Goal: Information Seeking & Learning: Learn about a topic

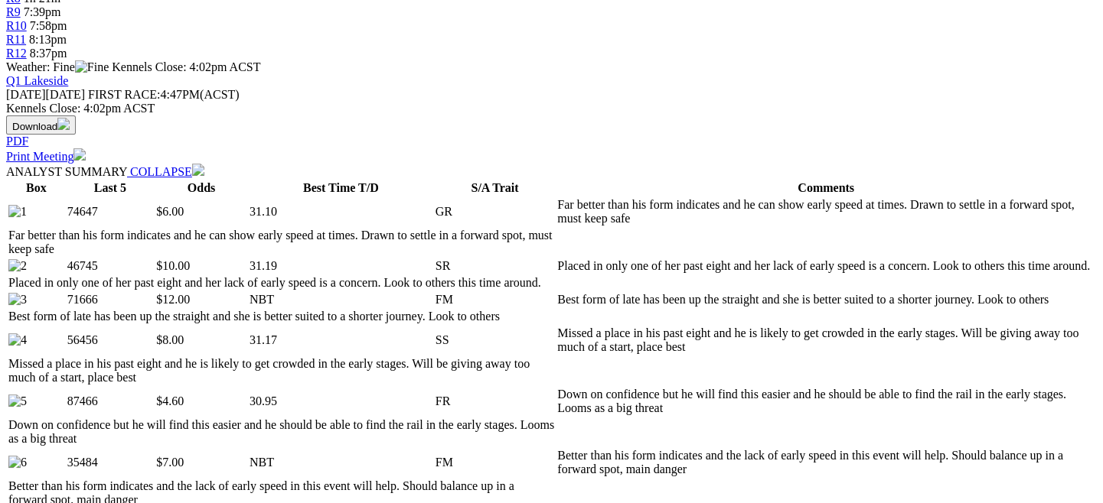
scroll to position [617, 0]
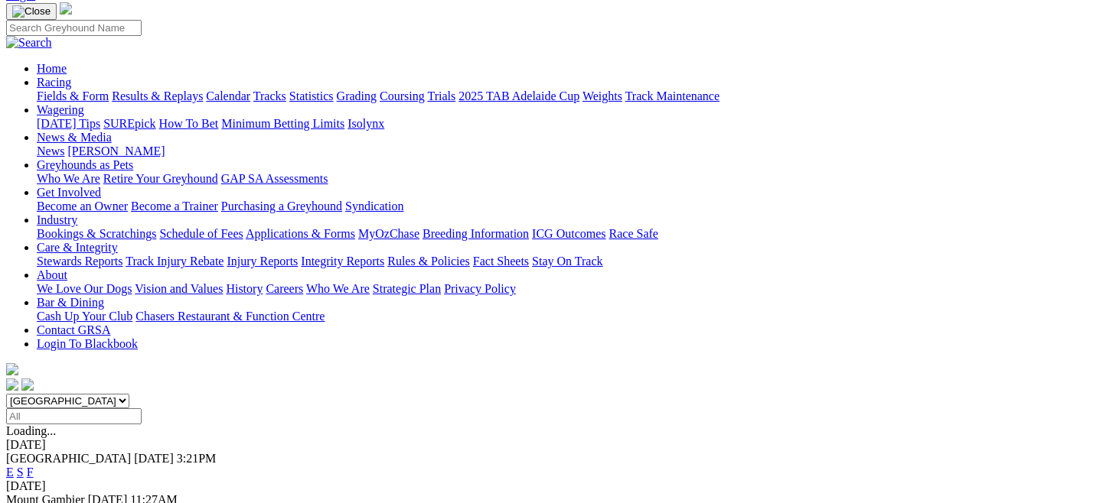
scroll to position [108, 0]
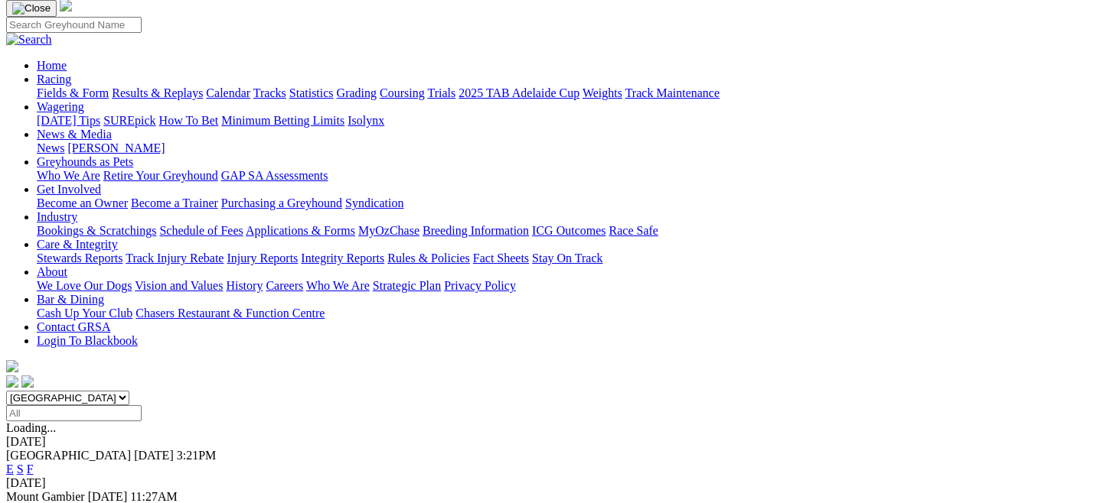
click at [14, 503] on link "E" at bounding box center [10, 510] width 8 height 13
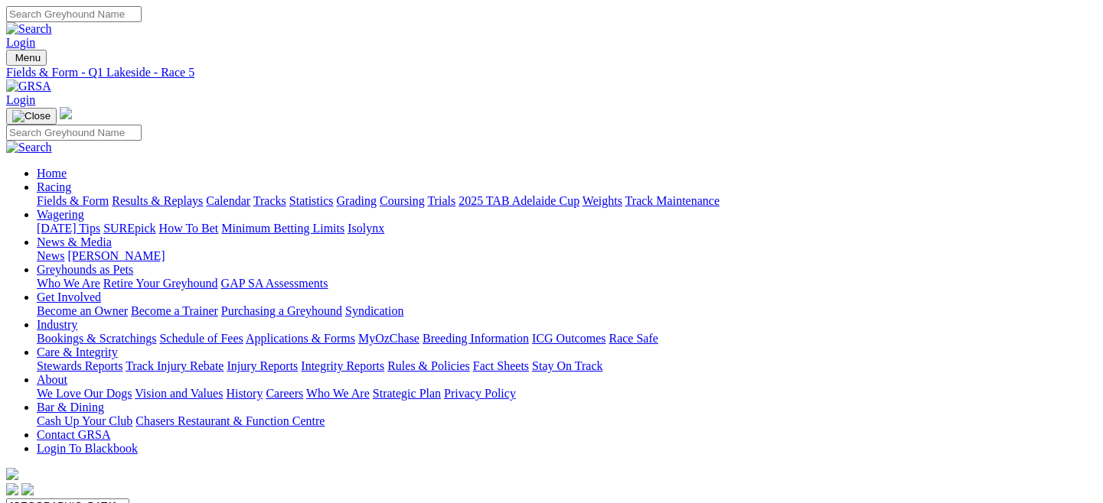
click at [82, 194] on link "Fields & Form" at bounding box center [73, 200] width 72 height 13
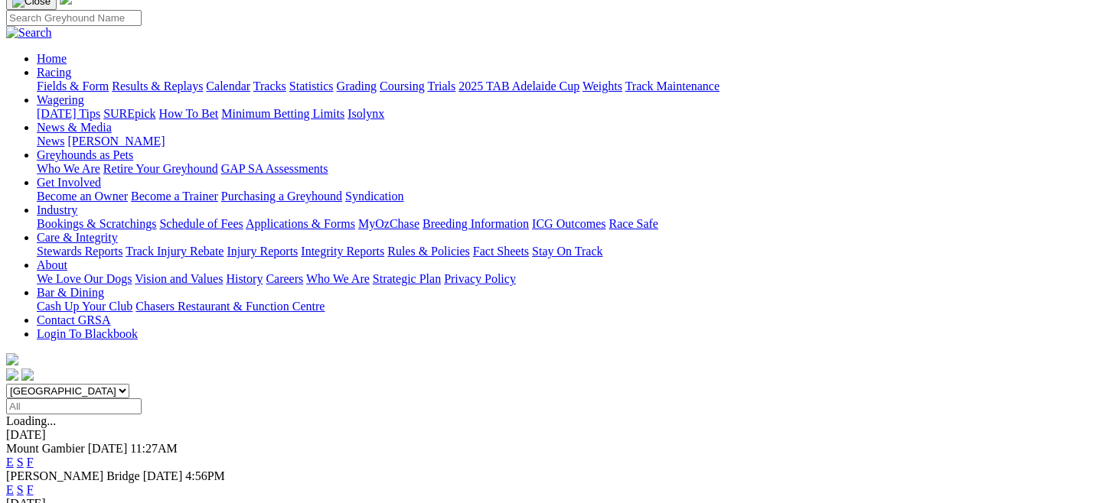
scroll to position [115, 0]
click at [129, 384] on select "South Australia New South Wales Northern Territory Queensland Tasmania Victoria…" at bounding box center [67, 391] width 123 height 15
select select "QLD"
click at [72, 384] on select "South Australia New South Wales Northern Territory Queensland Tasmania Victoria…" at bounding box center [67, 391] width 123 height 15
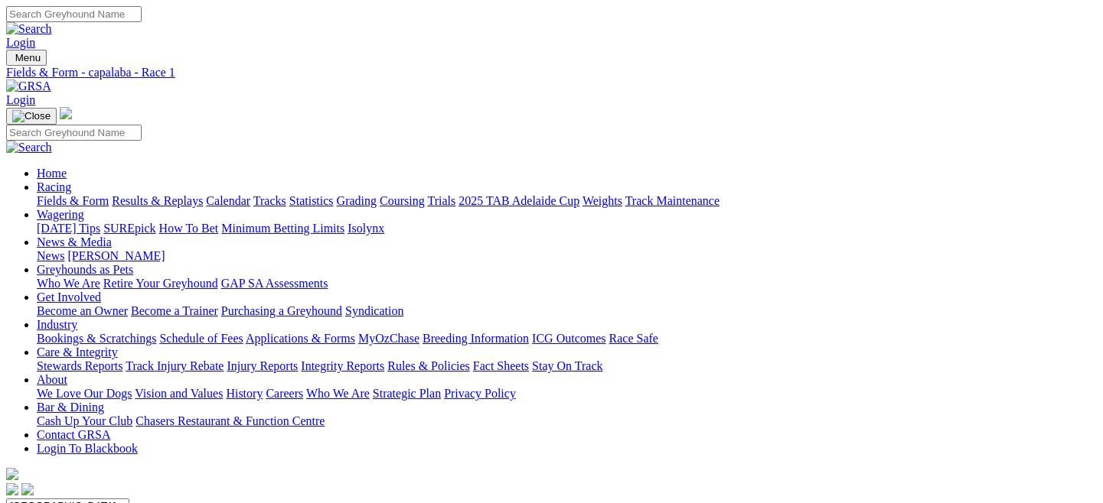
click at [129, 499] on select "South Australia New South Wales Northern Territory Queensland Tasmania Victoria…" at bounding box center [67, 506] width 123 height 15
click at [47, 194] on link "Fields & Form" at bounding box center [73, 200] width 72 height 13
click at [129, 499] on select "[GEOGRAPHIC_DATA] [GEOGRAPHIC_DATA] [GEOGRAPHIC_DATA] [GEOGRAPHIC_DATA] [GEOGRA…" at bounding box center [67, 506] width 123 height 15
select select "QLD"
click at [72, 499] on select "[GEOGRAPHIC_DATA] [GEOGRAPHIC_DATA] [GEOGRAPHIC_DATA] [GEOGRAPHIC_DATA] [GEOGRA…" at bounding box center [67, 506] width 123 height 15
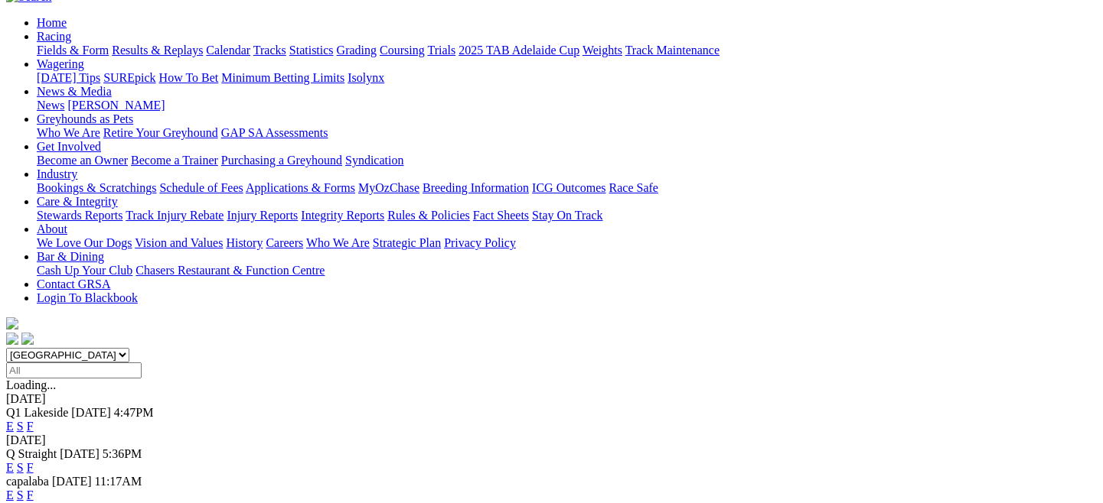
scroll to position [184, 0]
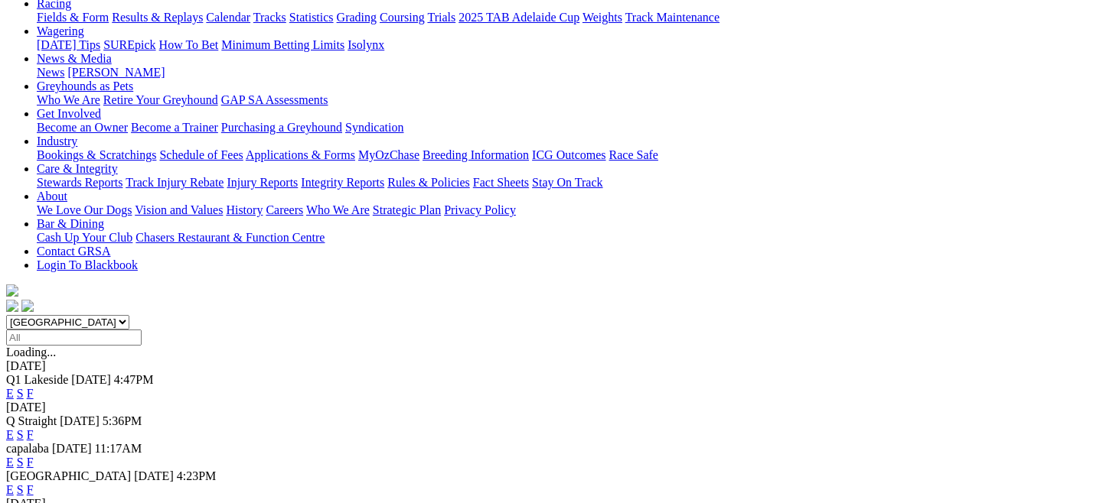
click at [14, 484] on link "E" at bounding box center [10, 490] width 8 height 13
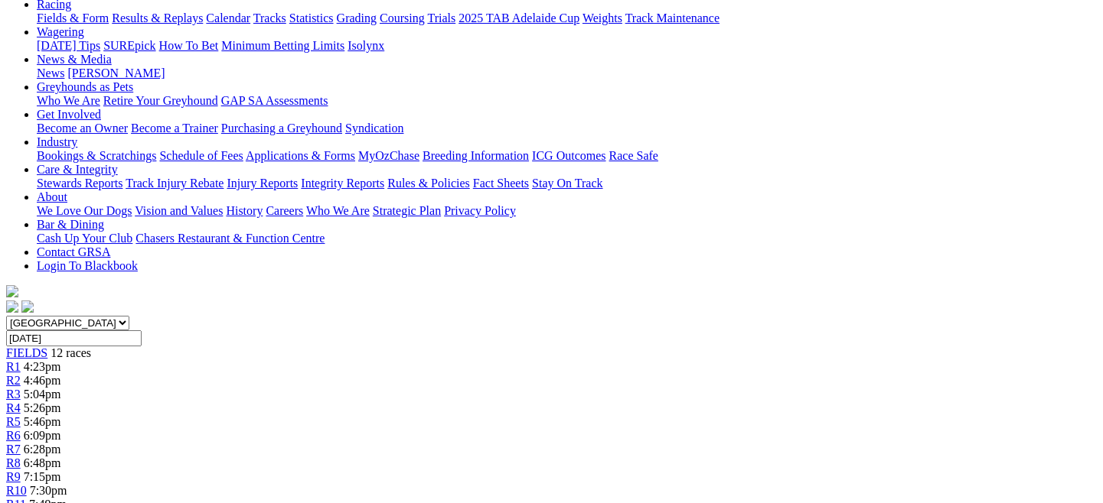
scroll to position [13, 0]
